Goal: Information Seeking & Learning: Learn about a topic

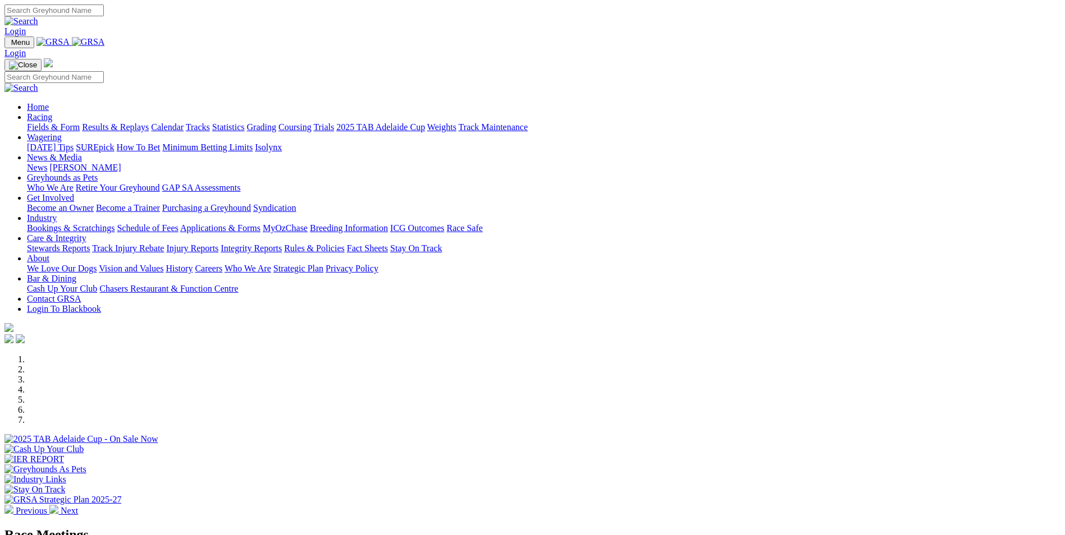
click at [114, 223] on link "Bookings & Scratchings" at bounding box center [71, 228] width 88 height 10
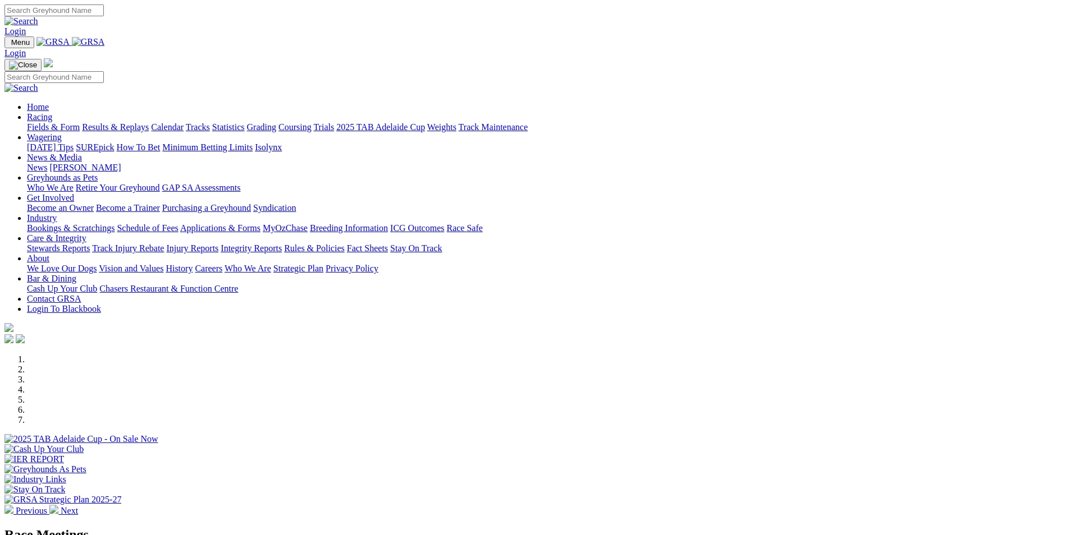
click at [184, 122] on link "Calendar" at bounding box center [167, 127] width 33 height 10
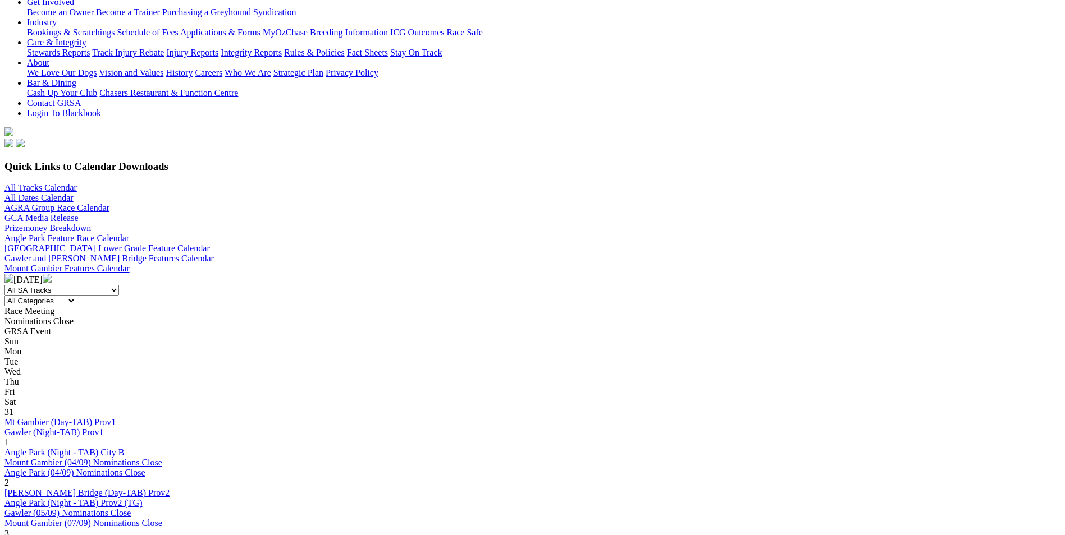
scroll to position [225, 0]
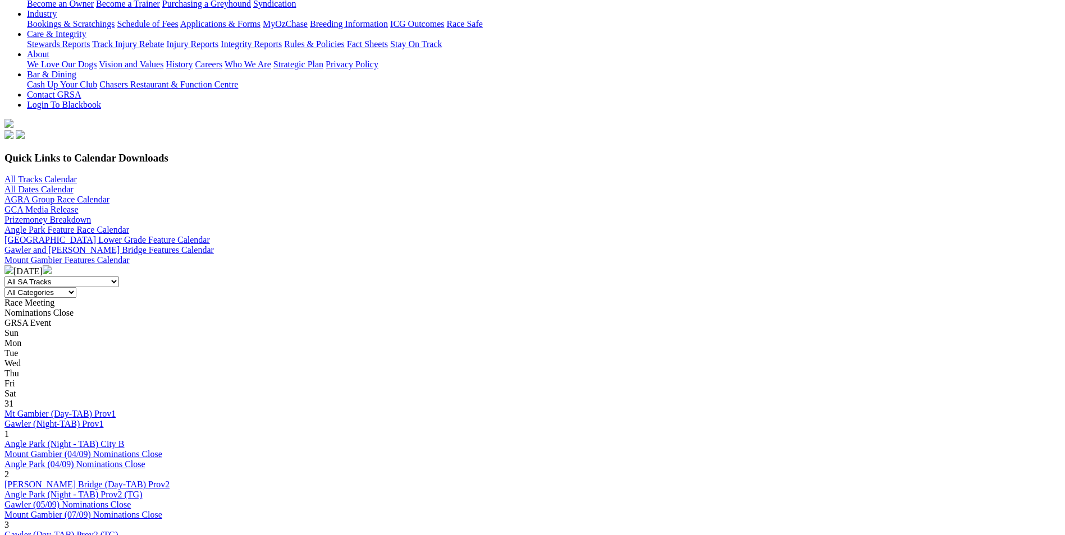
click at [52, 265] on img at bounding box center [47, 269] width 9 height 9
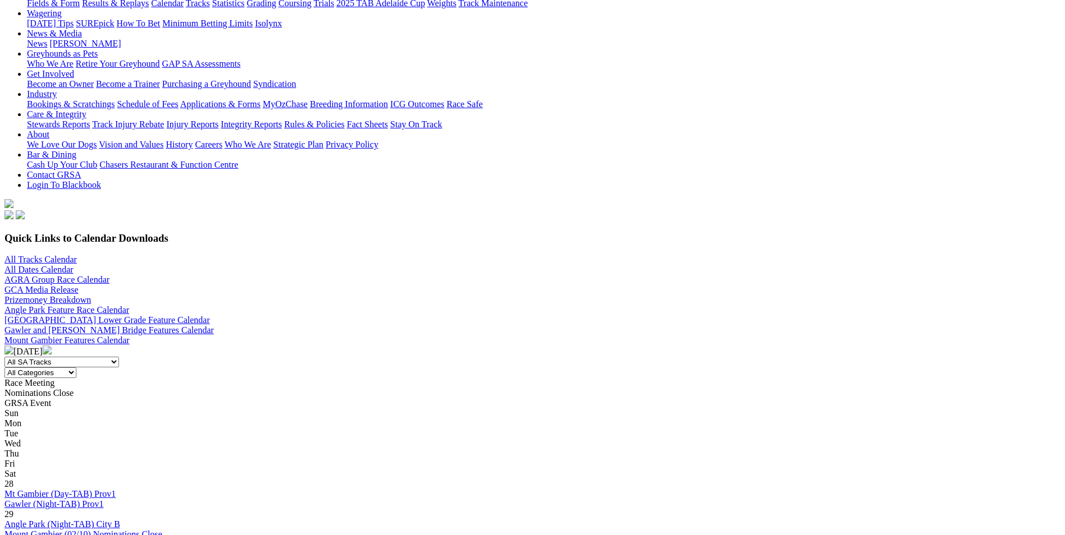
scroll to position [168, 0]
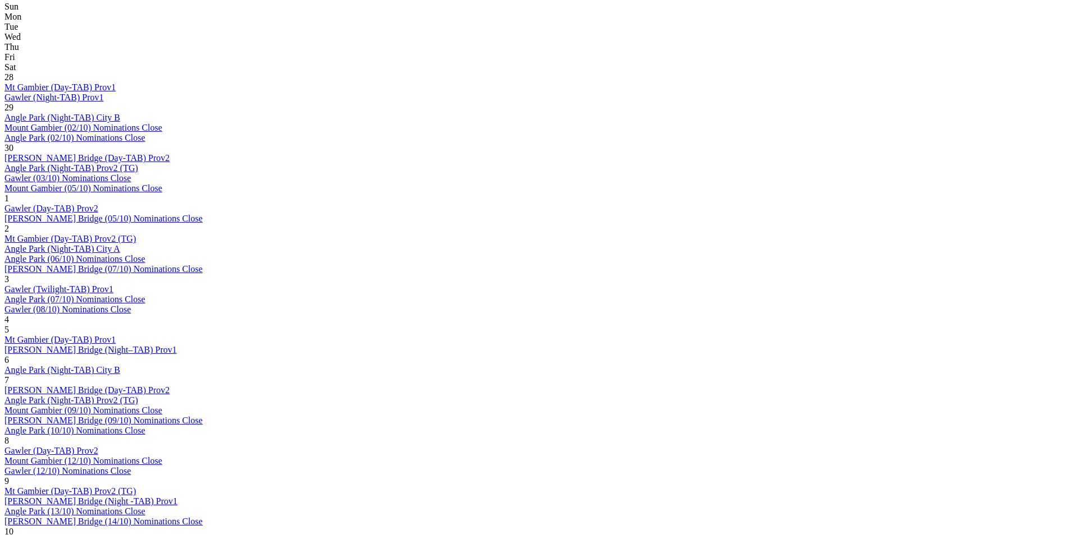
scroll to position [561, 0]
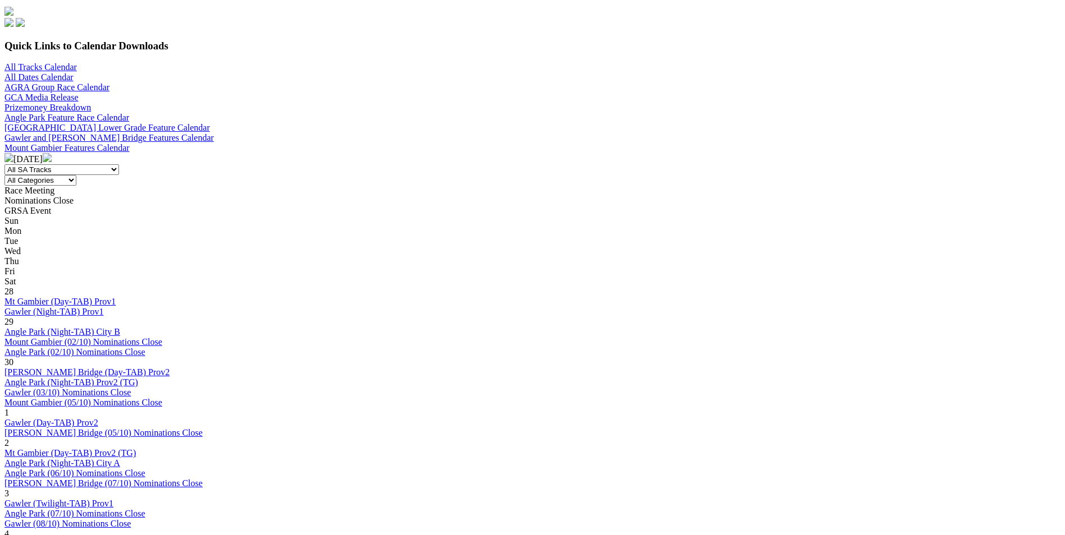
scroll to position [561, 0]
